Goal: Task Accomplishment & Management: Complete application form

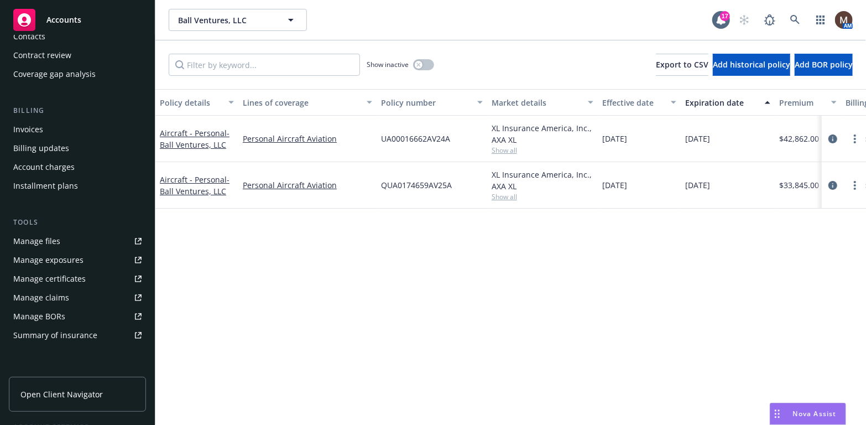
scroll to position [129, 0]
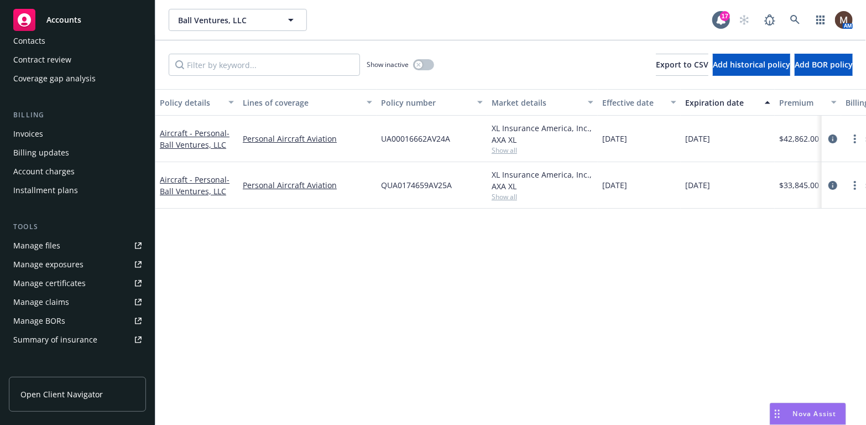
drag, startPoint x: 50, startPoint y: 129, endPoint x: 60, endPoint y: 132, distance: 10.2
click at [50, 129] on div "Invoices" at bounding box center [77, 134] width 128 height 18
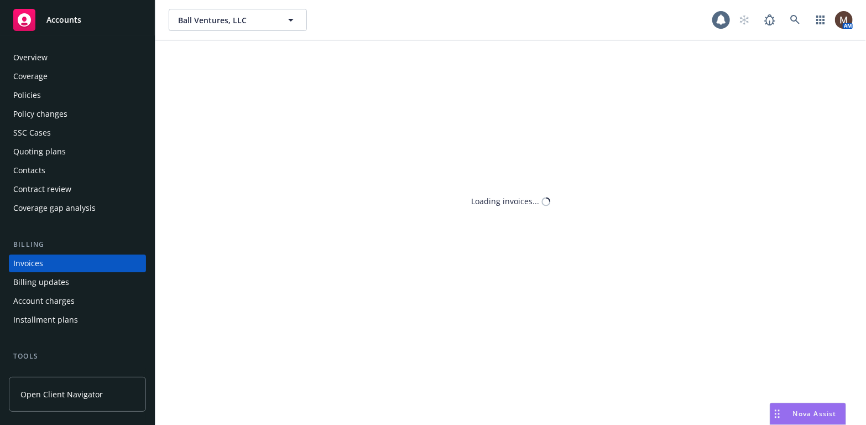
scroll to position [33, 0]
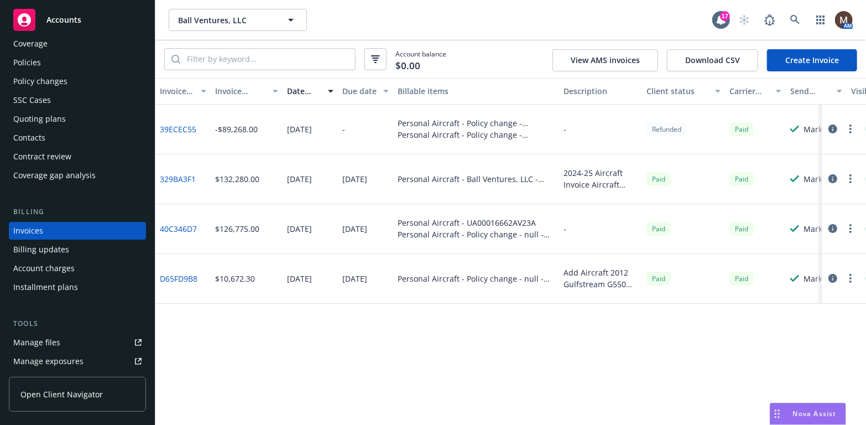
click at [797, 54] on link "Create Invoice" at bounding box center [812, 60] width 90 height 22
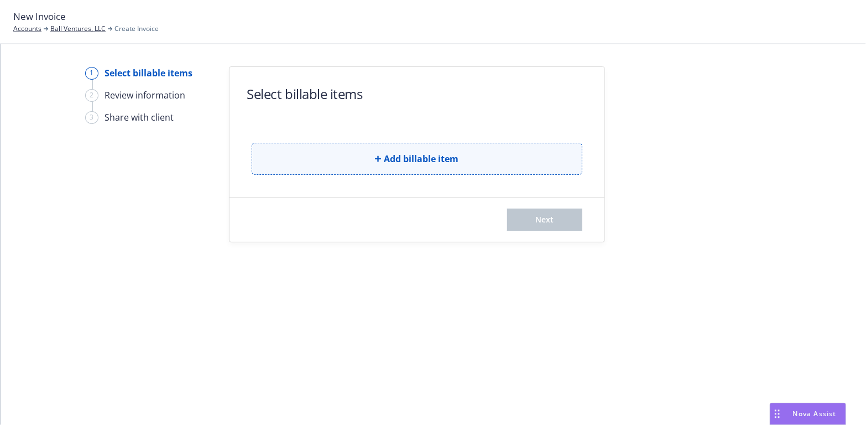
click at [437, 158] on span "Add billable item" at bounding box center [421, 158] width 75 height 13
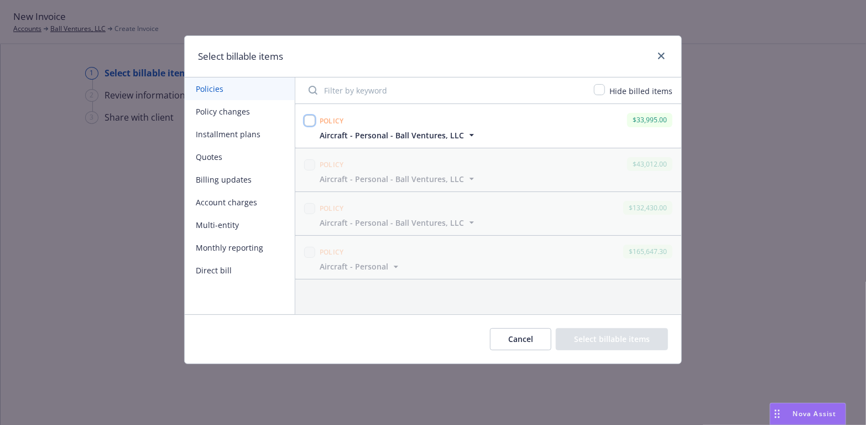
click at [311, 122] on input "checkbox" at bounding box center [309, 120] width 11 height 11
checkbox input "true"
click at [607, 333] on button "Select billable items" at bounding box center [612, 339] width 112 height 22
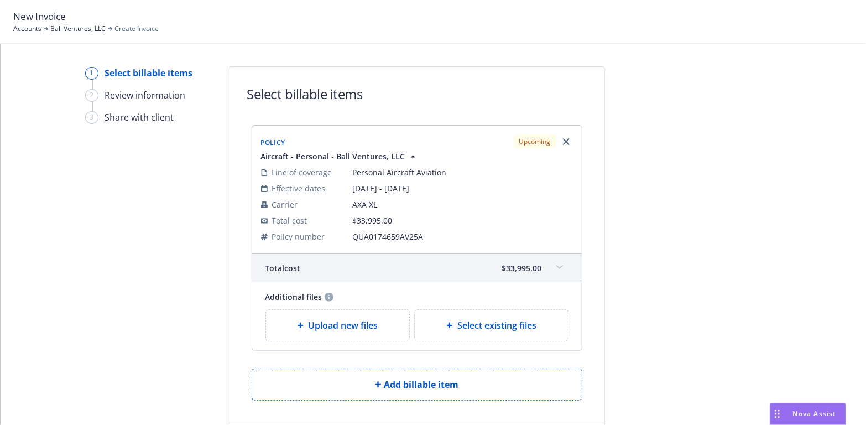
click at [478, 326] on span "Select existing files" at bounding box center [496, 324] width 79 height 13
select select "Invoice - Third Party"
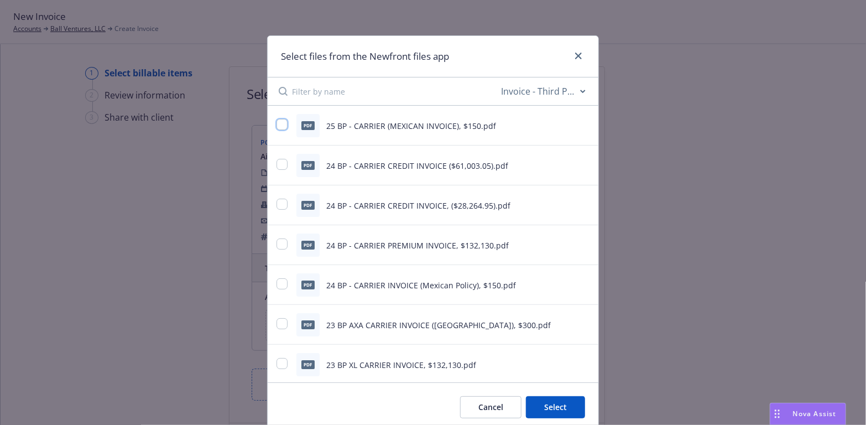
click at [280, 122] on input "checkbox" at bounding box center [281, 124] width 11 height 11
checkbox input "true"
click at [560, 406] on button "Select 1 file" at bounding box center [545, 407] width 80 height 22
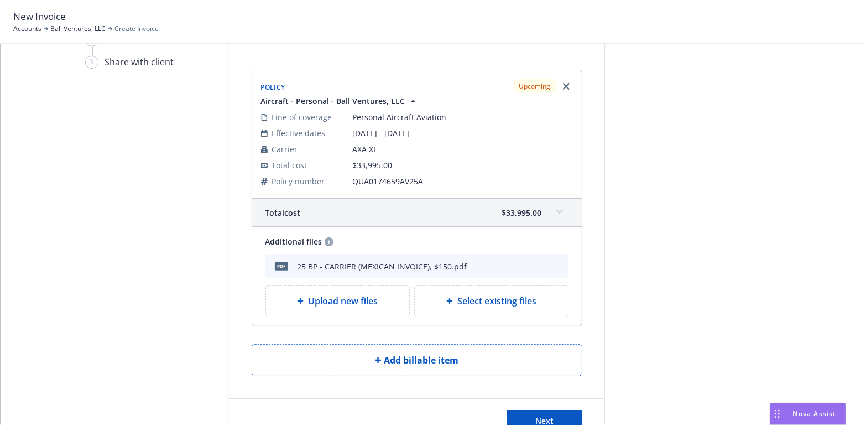
scroll to position [95, 0]
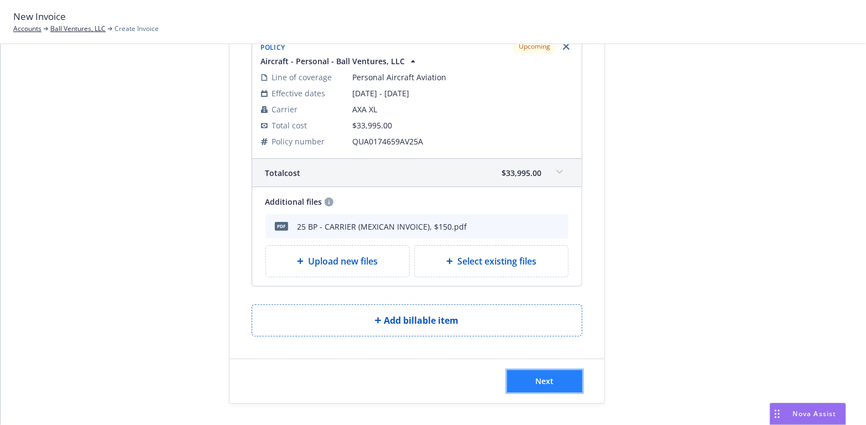
click at [537, 377] on span "Next" at bounding box center [544, 380] width 18 height 11
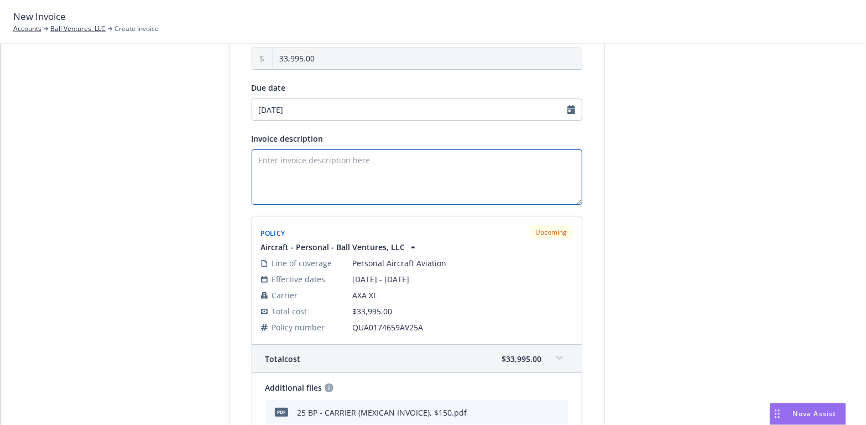
click at [264, 158] on textarea "Invoice description" at bounding box center [417, 176] width 331 height 55
click at [266, 169] on textarea "2025-26 Aircraft Invoice / N357B" at bounding box center [417, 176] width 331 height 55
click at [375, 160] on textarea "2025-26 Aircraft Invoice / N357B" at bounding box center [417, 176] width 331 height 55
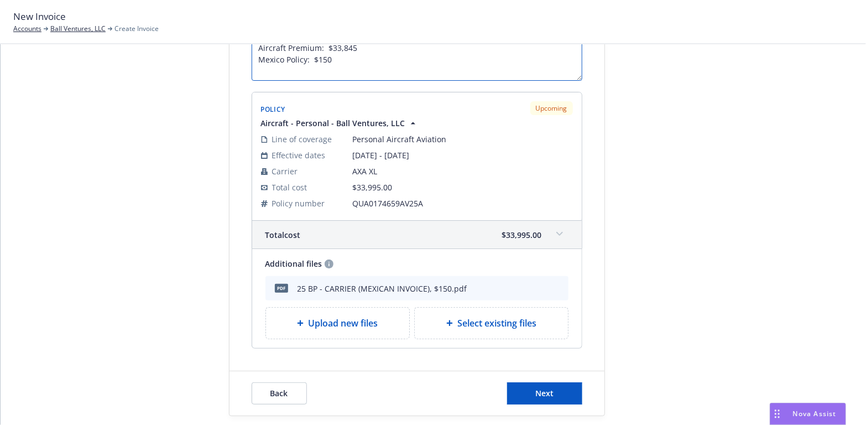
scroll to position [231, 0]
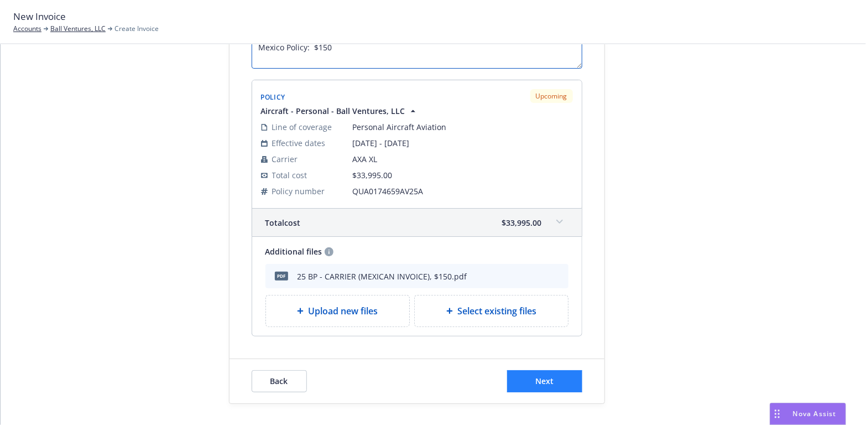
type textarea "2025-26 Aircraft Invoice / N357B Aircraft Premium: $33,845 Mexico Policy: $150"
click at [557, 378] on button "Next" at bounding box center [544, 381] width 75 height 22
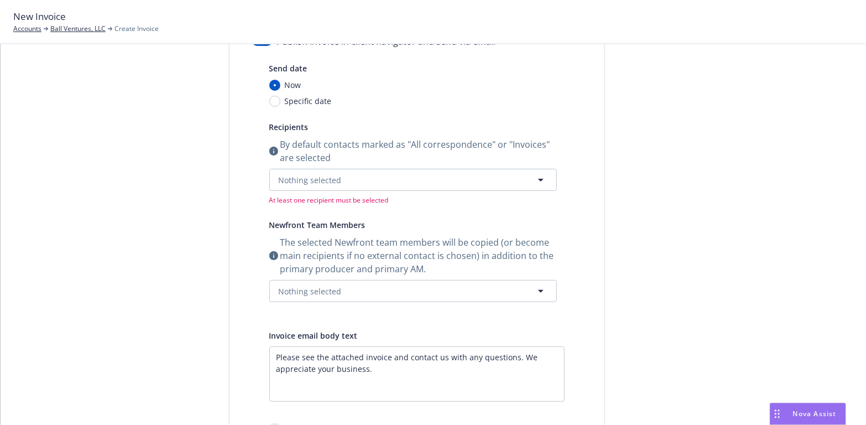
scroll to position [10, 0]
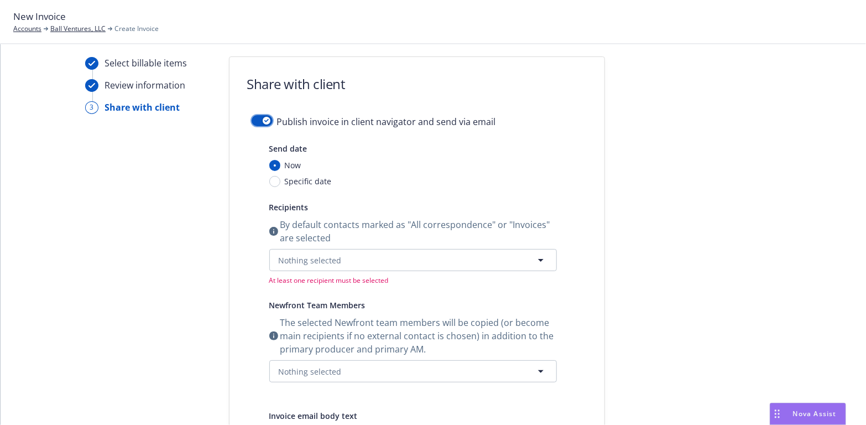
drag, startPoint x: 255, startPoint y: 121, endPoint x: 259, endPoint y: 174, distance: 52.6
click at [255, 121] on button "button" at bounding box center [262, 120] width 21 height 11
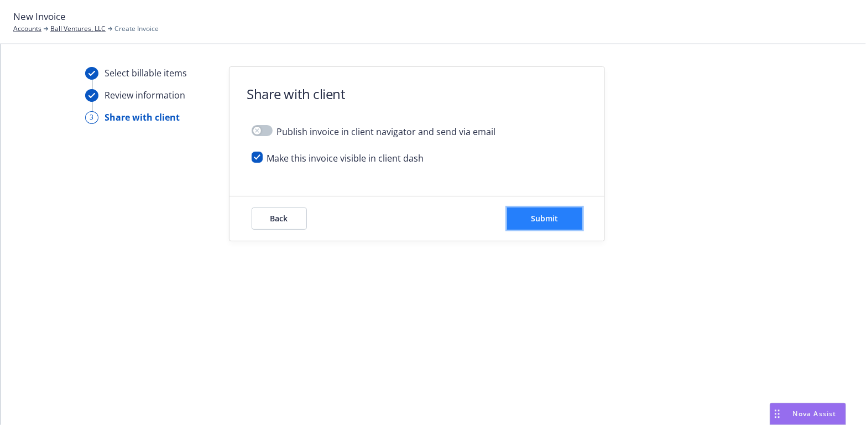
click at [552, 216] on span "Submit" at bounding box center [544, 218] width 27 height 11
